Goal: Navigation & Orientation: Find specific page/section

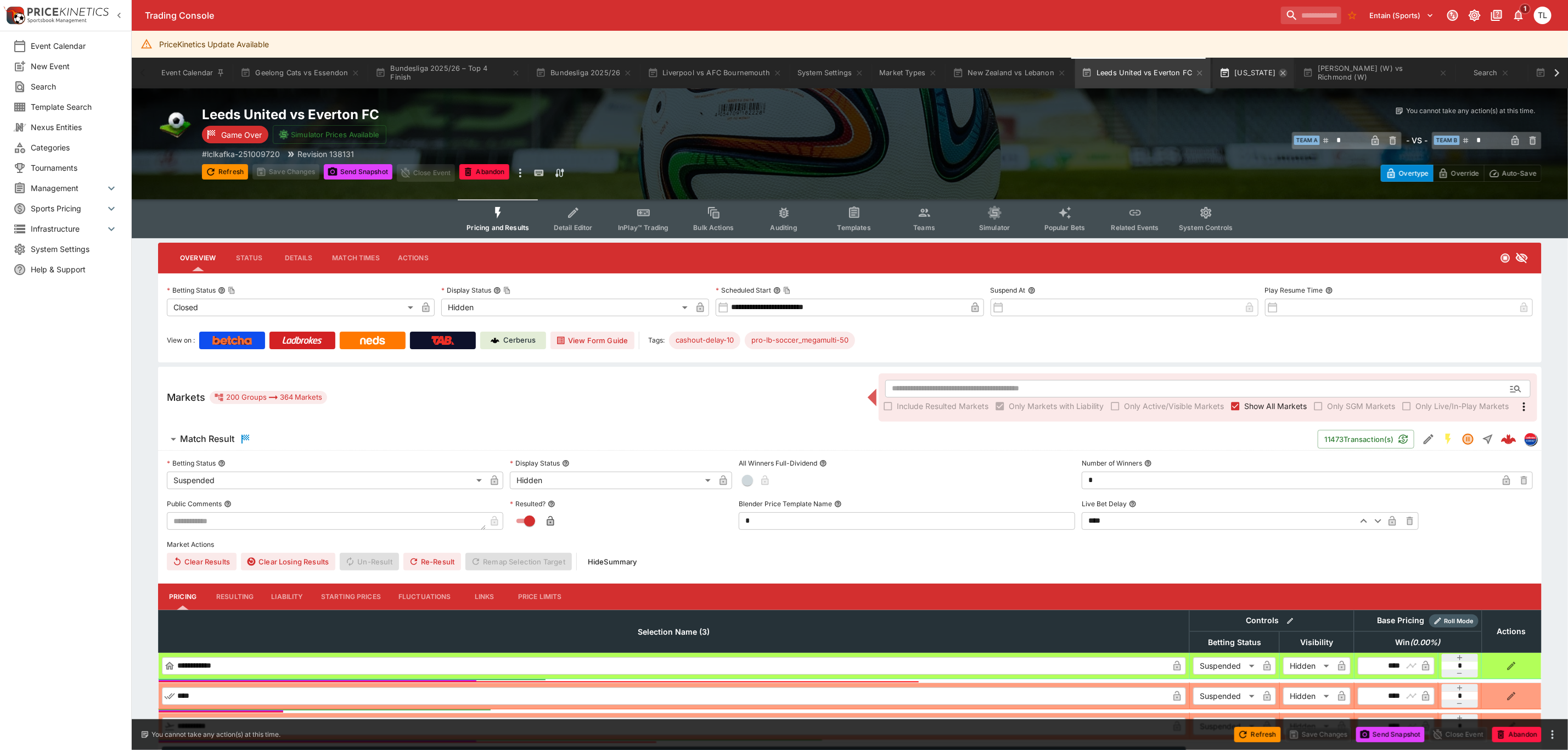
click at [1281, 71] on icon "button" at bounding box center [1284, 72] width 5 height 5
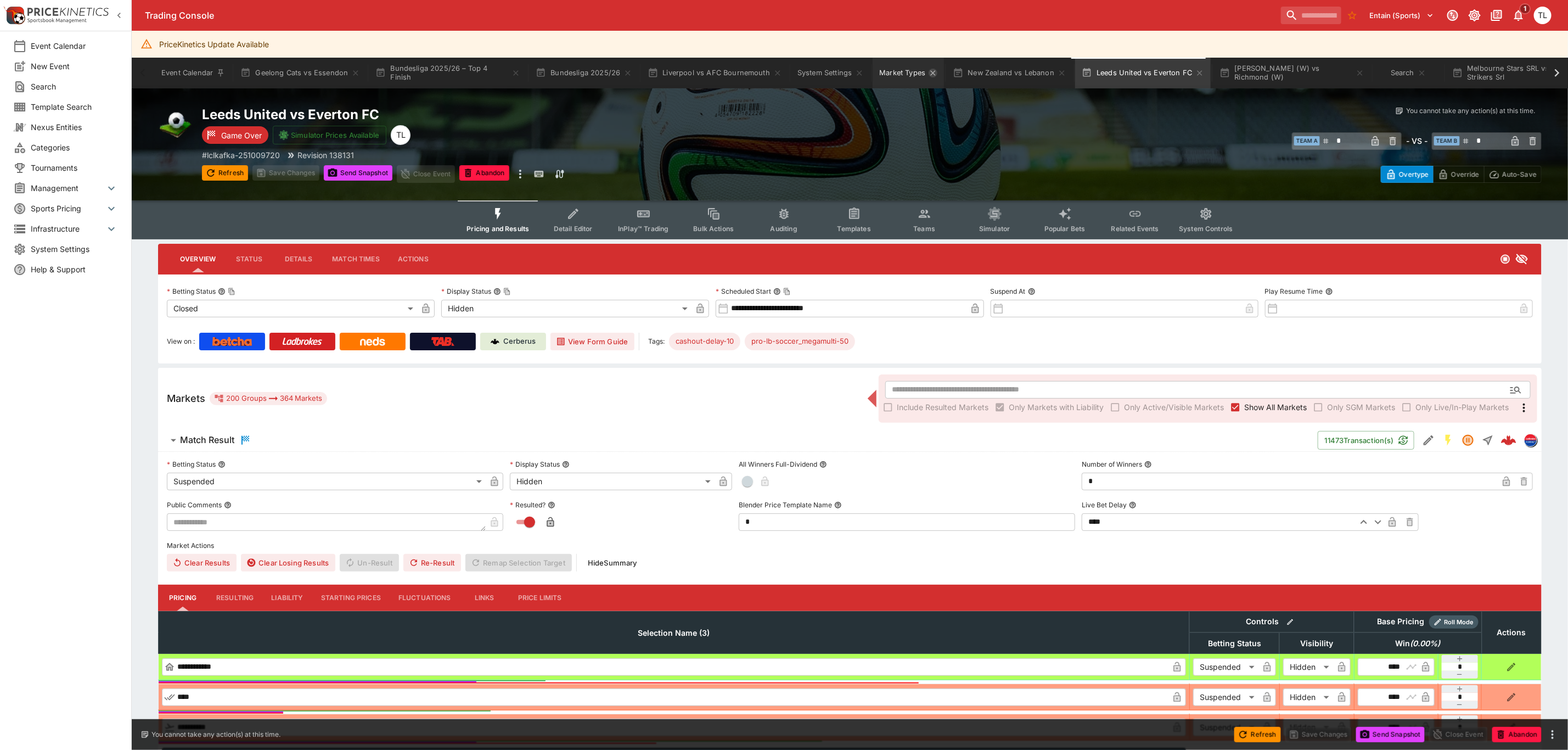
click at [931, 72] on icon "Market Types" at bounding box center [933, 72] width 5 height 5
click at [857, 74] on icon "System Settings" at bounding box center [860, 72] width 5 height 5
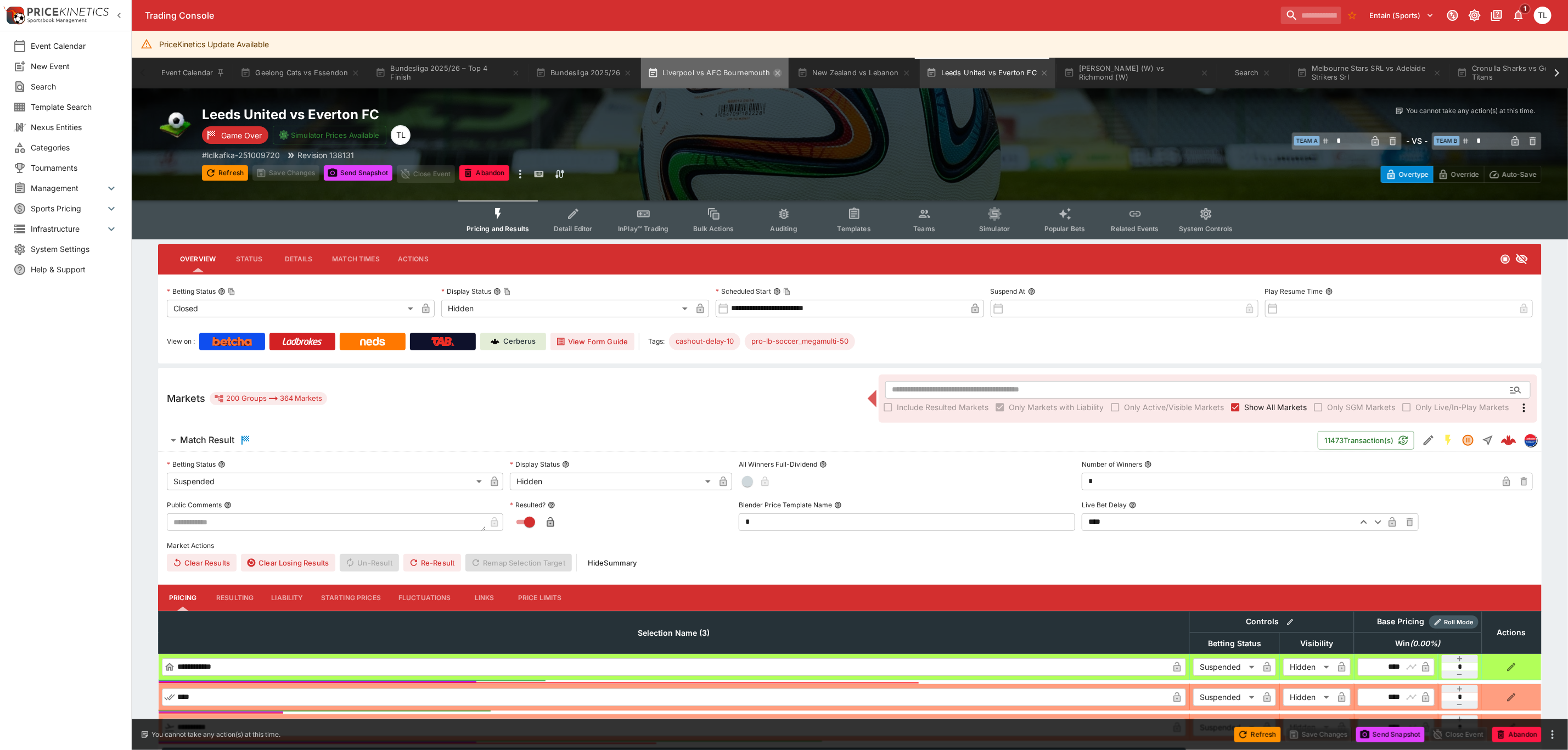
click at [775, 73] on icon "button" at bounding box center [778, 72] width 5 height 5
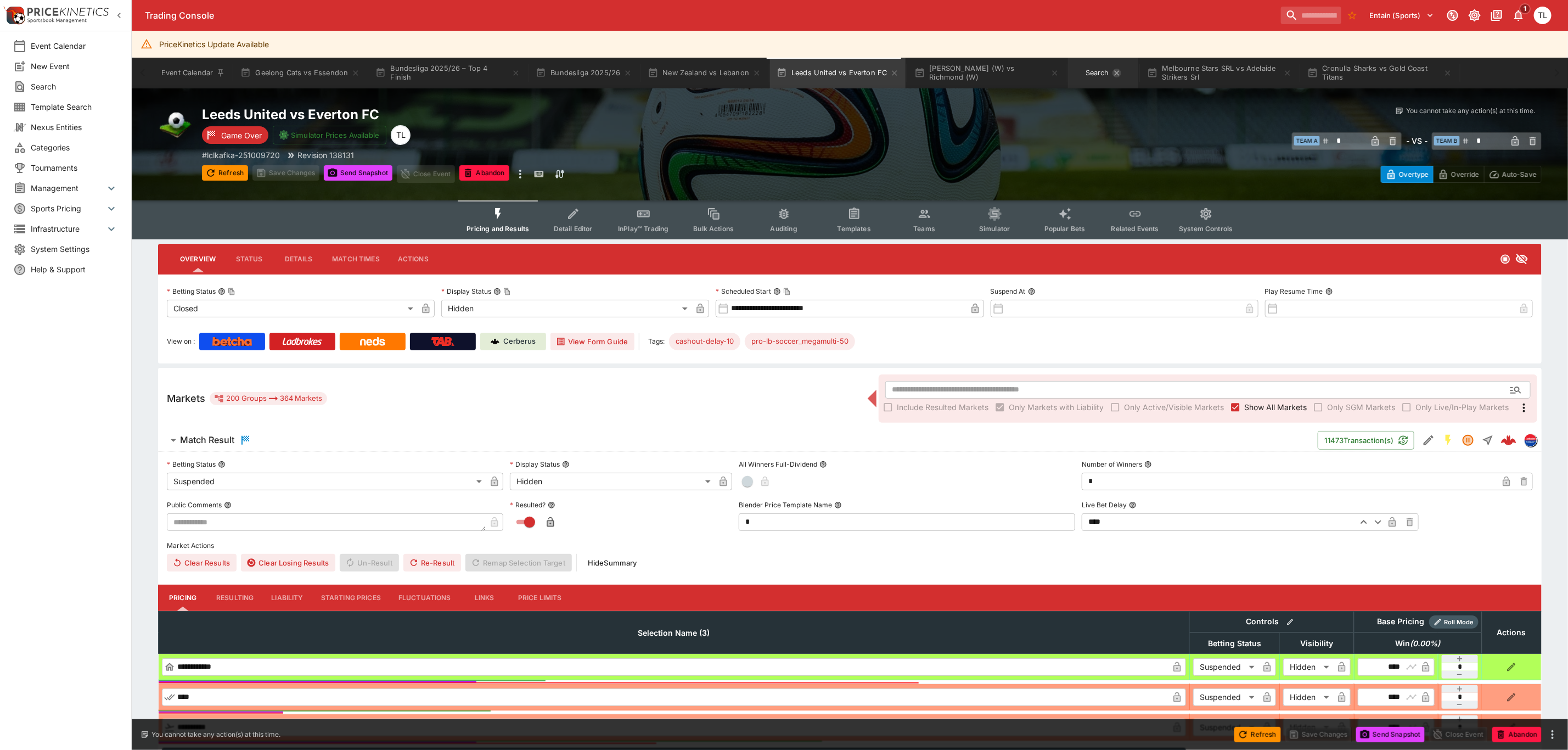
click at [1112, 72] on icon "Search" at bounding box center [1117, 73] width 9 height 9
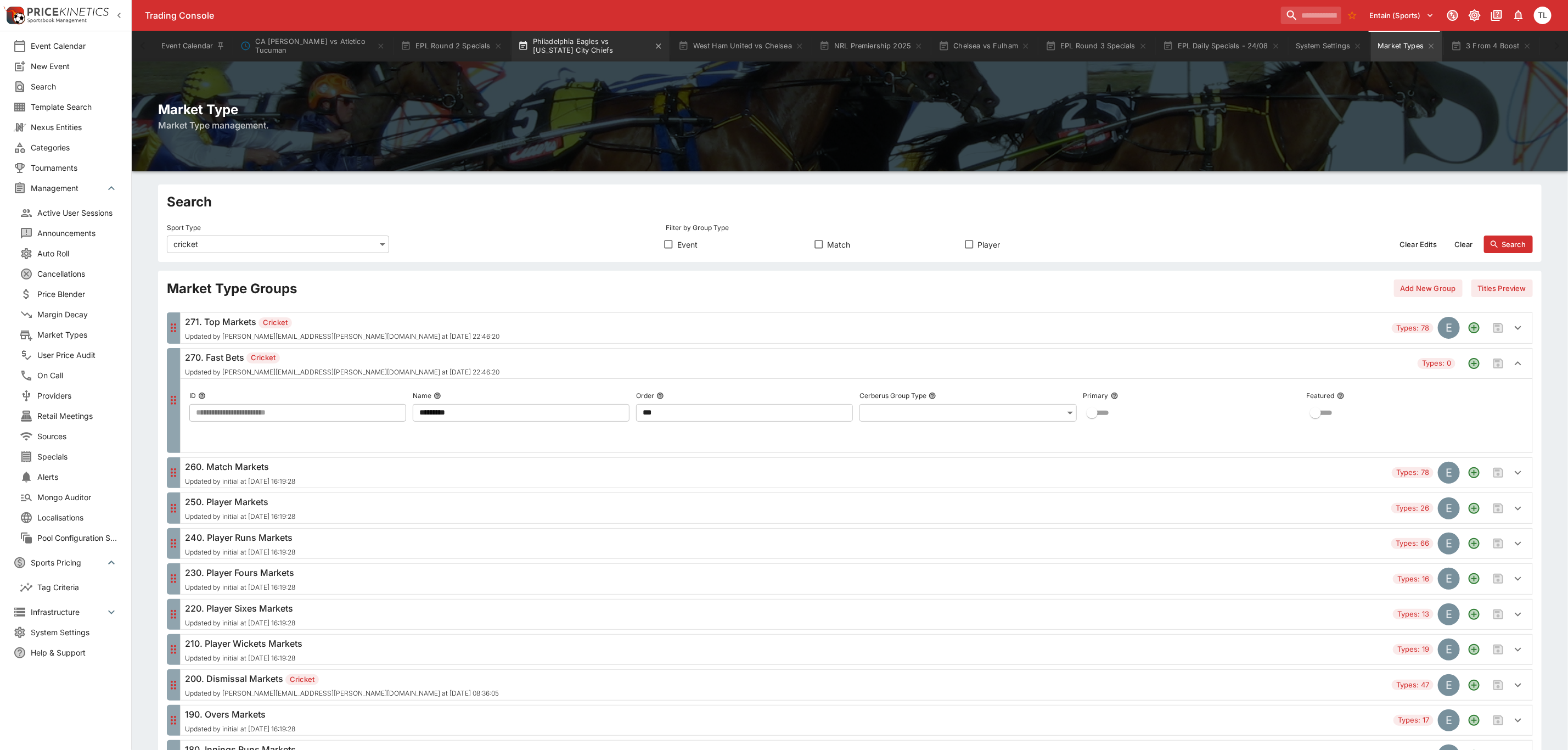
click at [659, 40] on button "Philadelphia Eagles vs Kansas City Chiefs" at bounding box center [590, 46] width 158 height 31
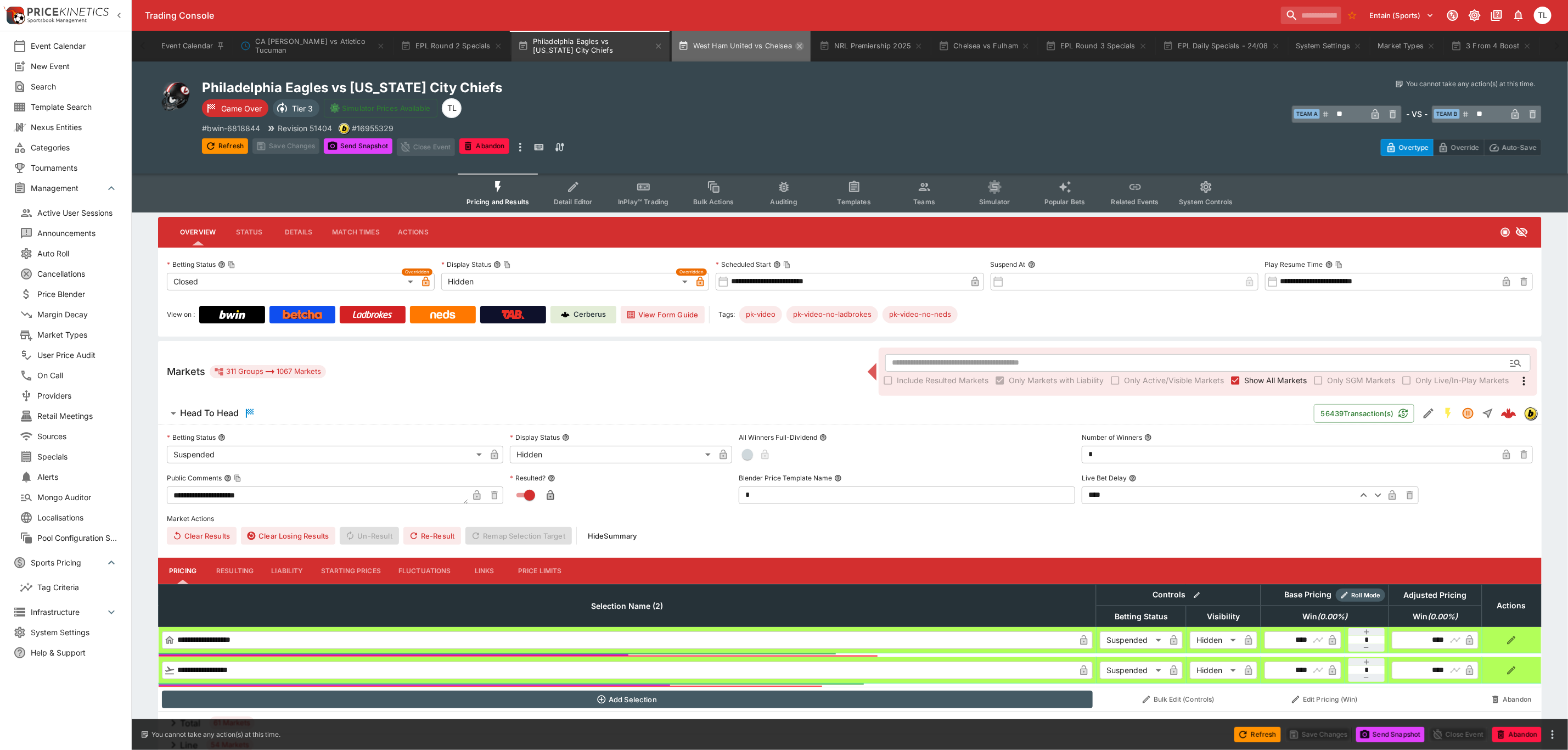
click at [797, 42] on button "West Ham United vs Chelsea" at bounding box center [741, 46] width 139 height 31
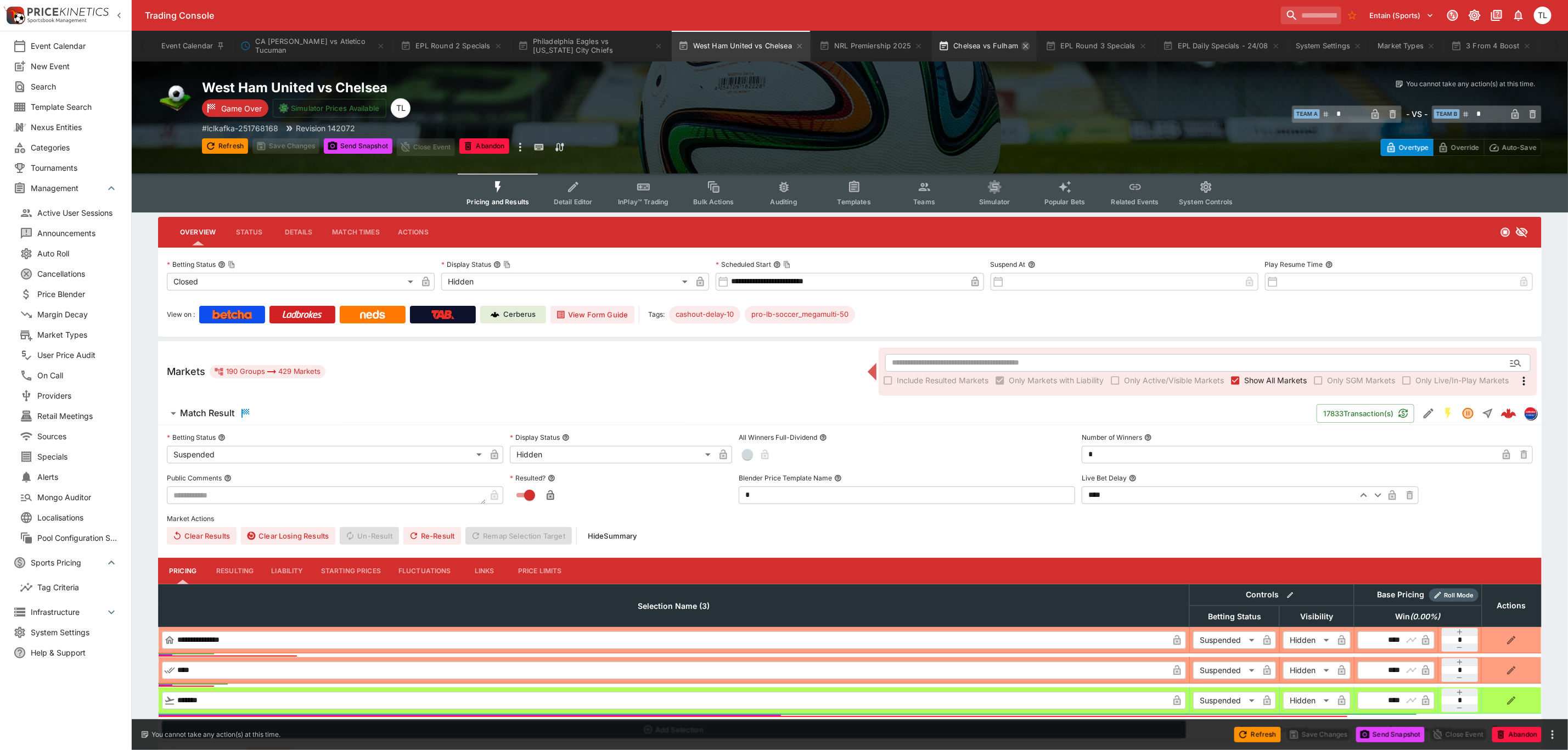
click at [1025, 47] on icon "button" at bounding box center [1026, 46] width 5 height 5
click at [1248, 51] on button "System Settings" at bounding box center [1222, 46] width 80 height 31
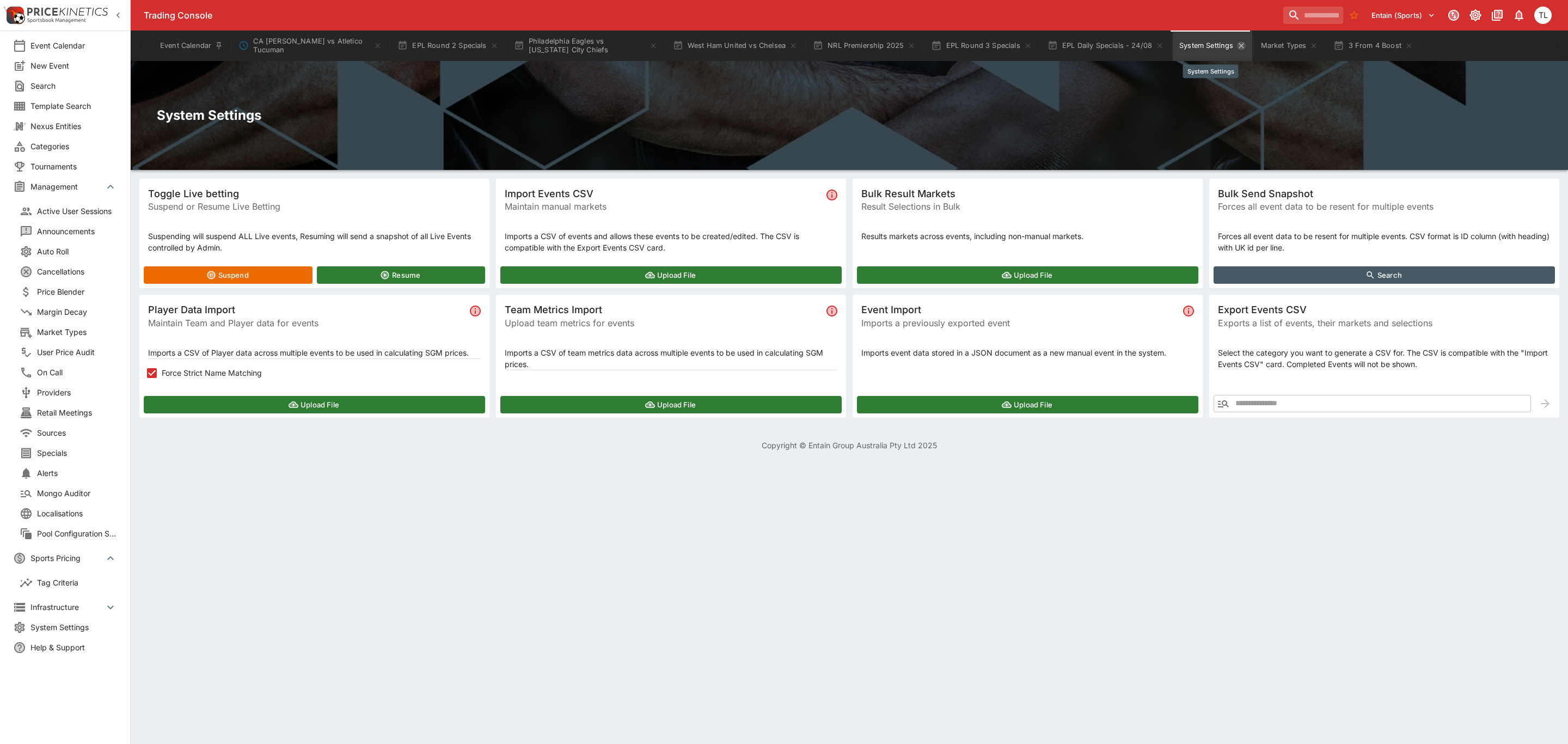
click at [1240, 48] on icon "System Settings" at bounding box center [1242, 46] width 9 height 9
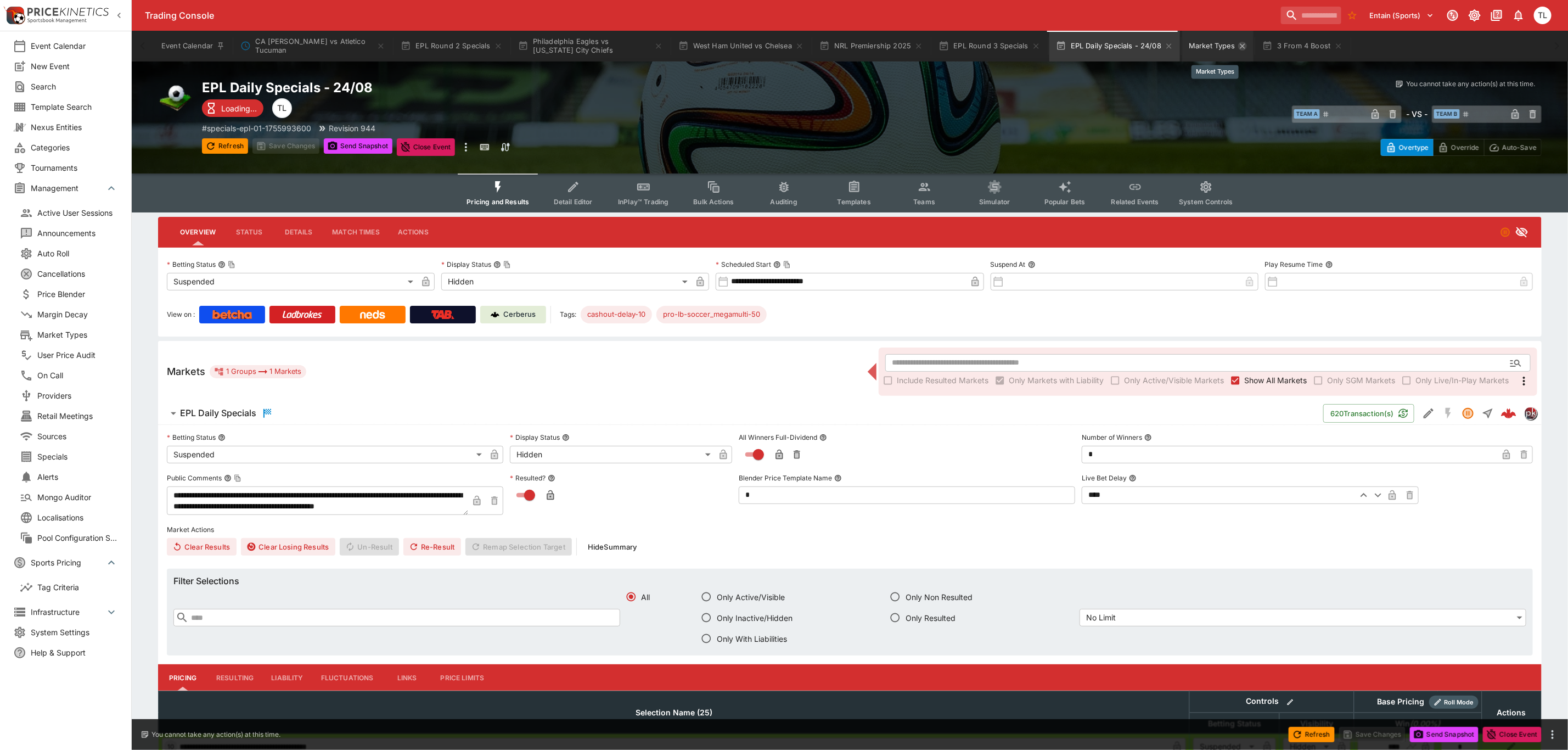
click at [1242, 45] on icon "Market Types" at bounding box center [1243, 46] width 9 height 9
